Goal: Find specific page/section: Find specific page/section

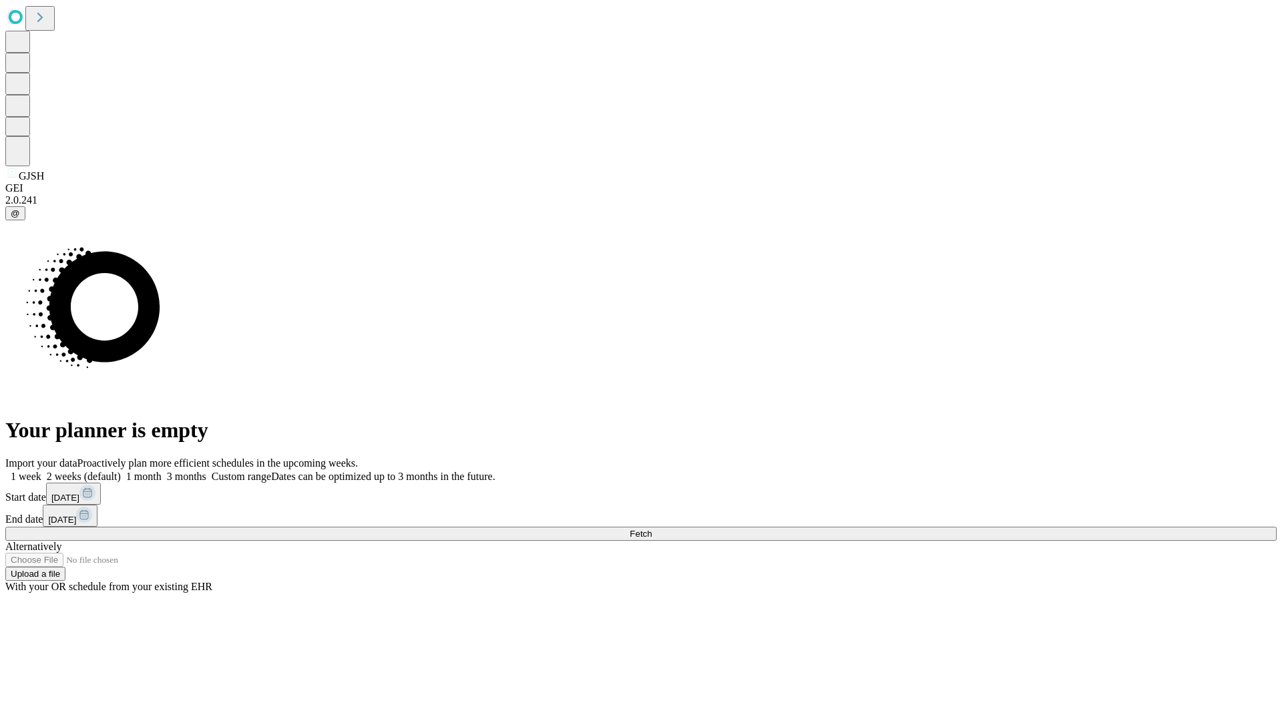
click at [652, 529] on span "Fetch" at bounding box center [641, 534] width 22 height 10
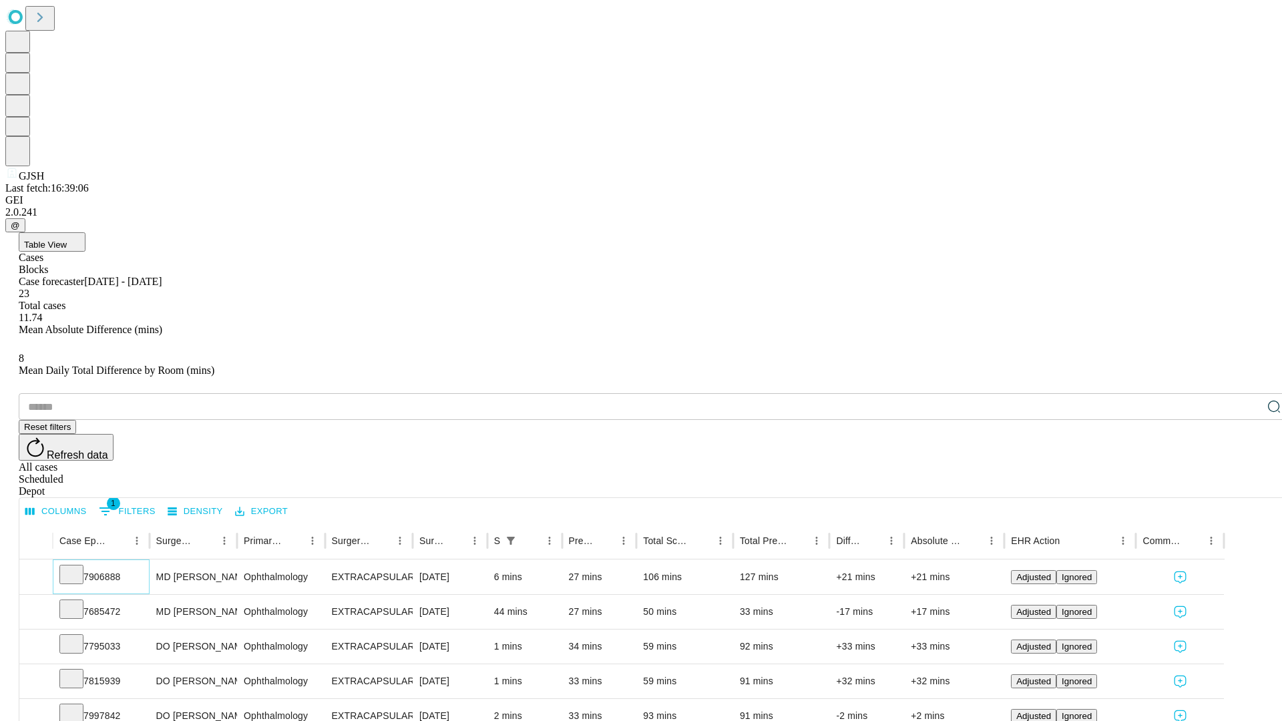
click at [78, 567] on icon at bounding box center [71, 573] width 13 height 13
